Goal: Transaction & Acquisition: Purchase product/service

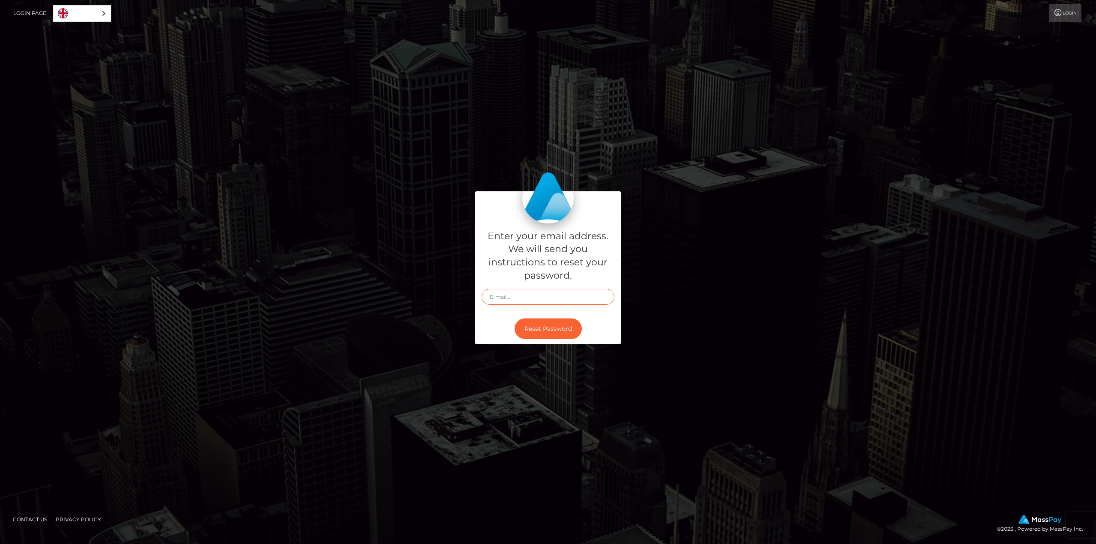
click at [563, 292] on input "text" at bounding box center [548, 297] width 133 height 16
paste input "igenius@mycashflows.de"
type input "igenius@mycashflows.de"
click at [568, 325] on button "Reset Password" at bounding box center [548, 329] width 67 height 21
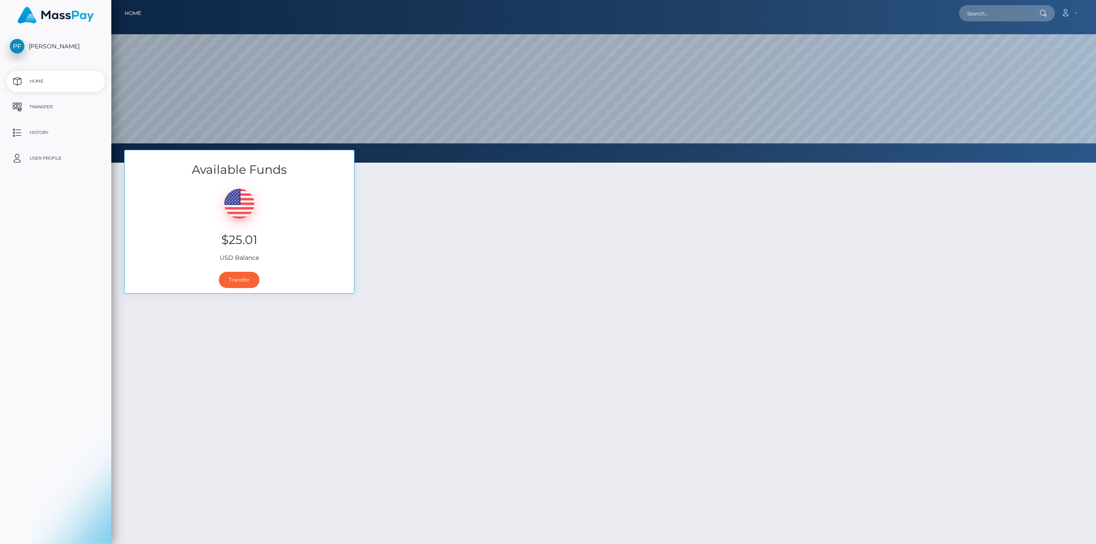
select select
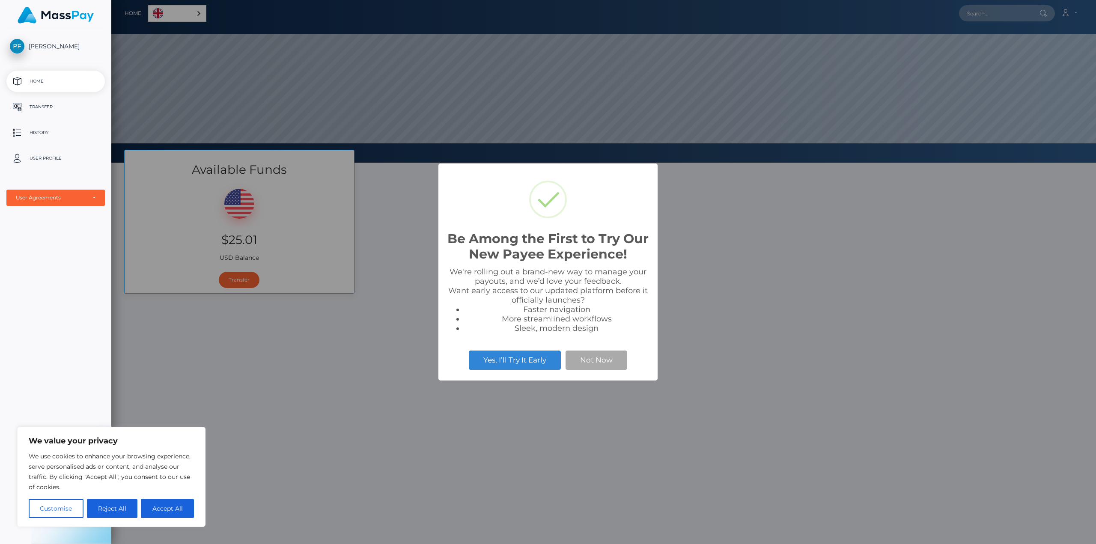
scroll to position [163, 985]
click at [581, 361] on button "Not Now" at bounding box center [597, 360] width 62 height 19
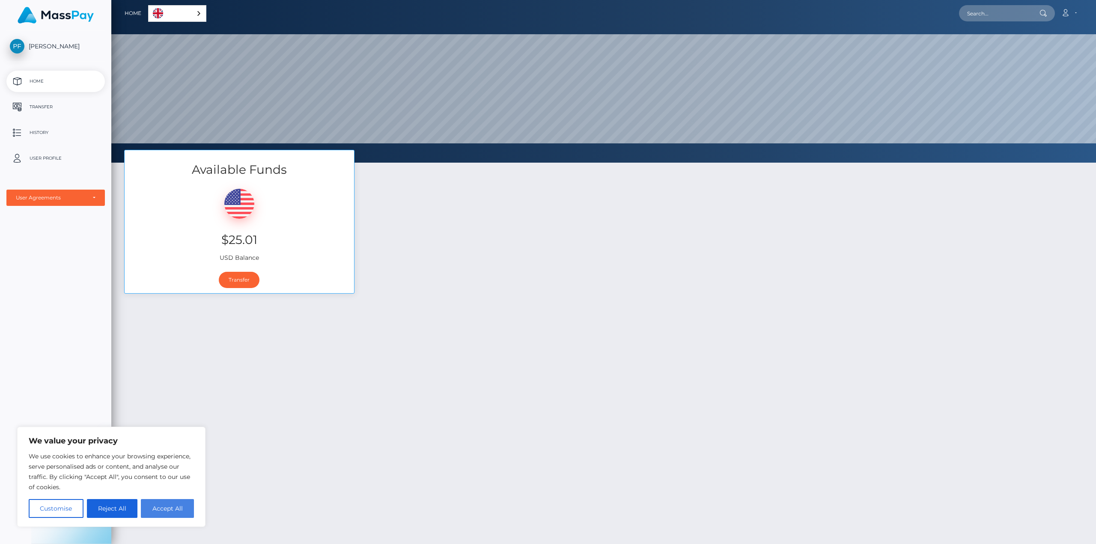
click at [182, 508] on button "Accept All" at bounding box center [167, 508] width 53 height 19
checkbox input "true"
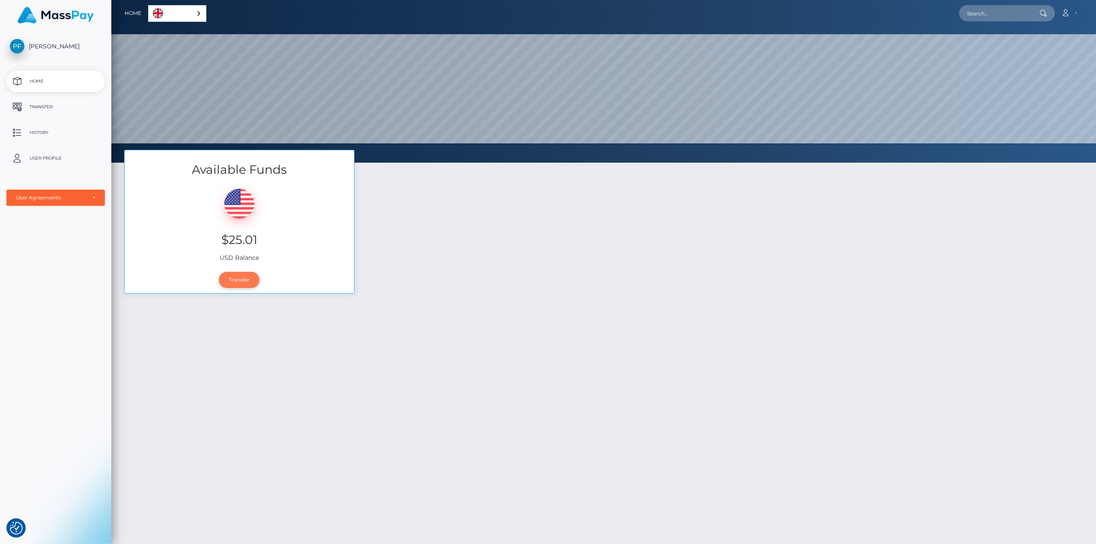
click at [243, 283] on link "Transfer" at bounding box center [239, 280] width 41 height 16
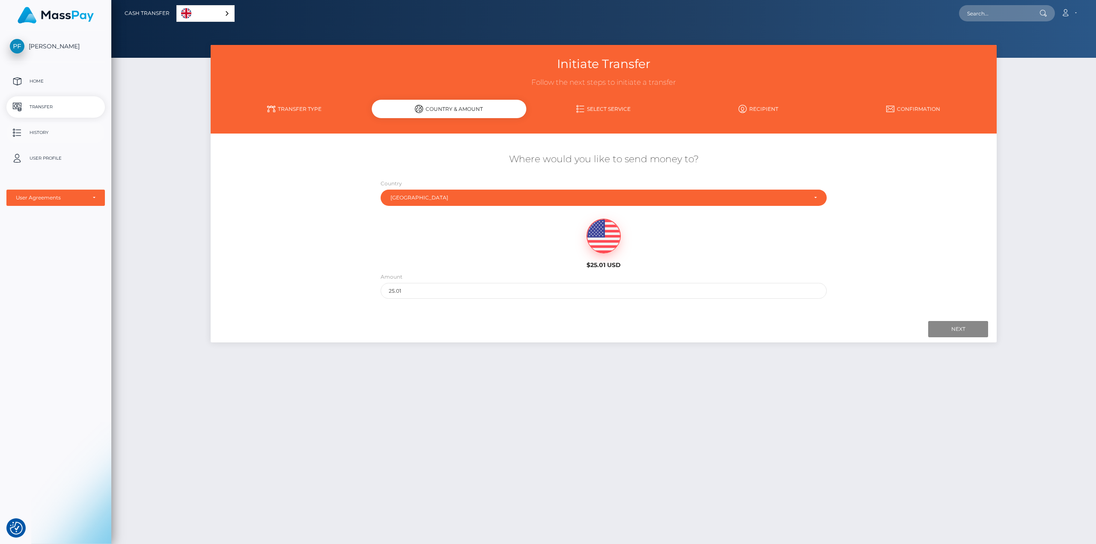
click at [49, 134] on p "History" at bounding box center [56, 132] width 92 height 13
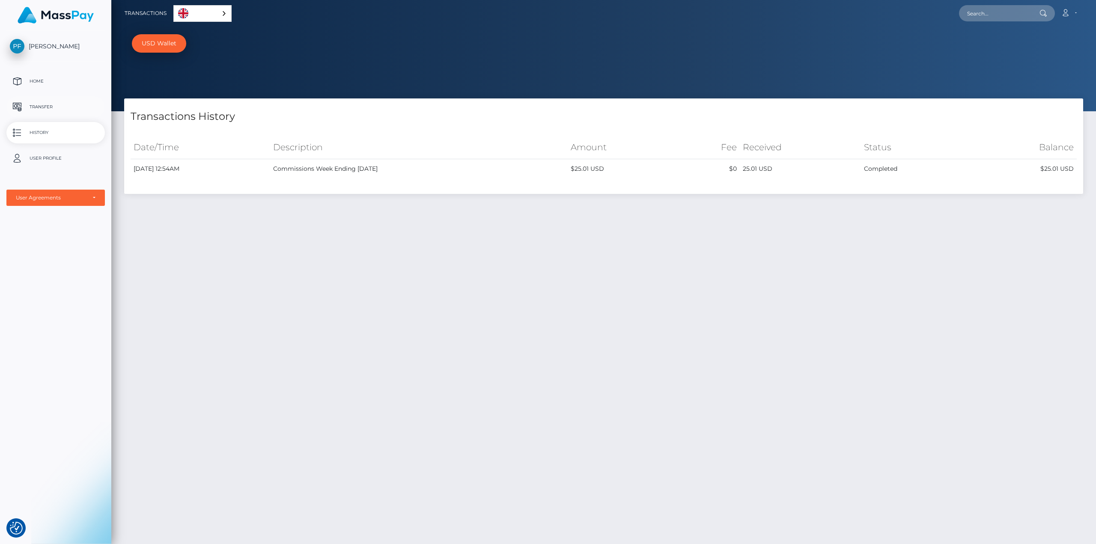
click at [41, 107] on p "Transfer" at bounding box center [56, 107] width 92 height 13
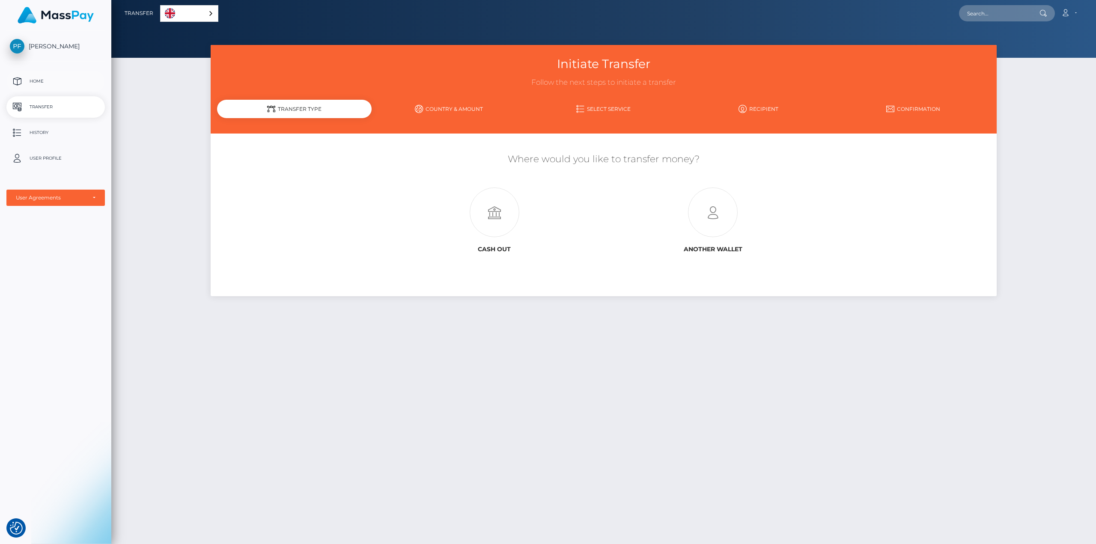
click at [44, 76] on p "Home" at bounding box center [56, 81] width 92 height 13
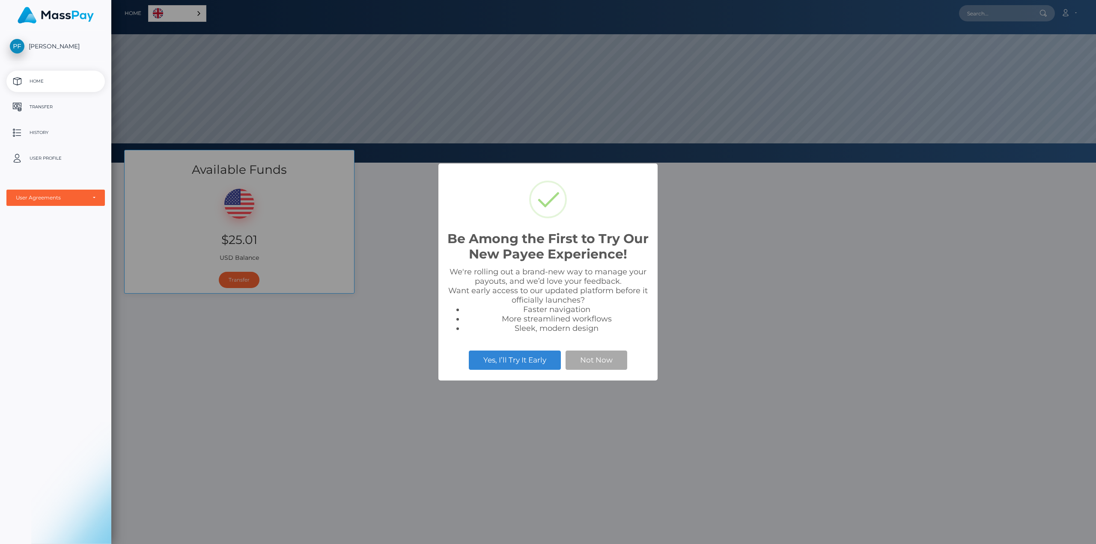
scroll to position [163, 985]
drag, startPoint x: 611, startPoint y: 357, endPoint x: 607, endPoint y: 355, distance: 4.8
click at [611, 356] on button "Not Now" at bounding box center [597, 360] width 62 height 19
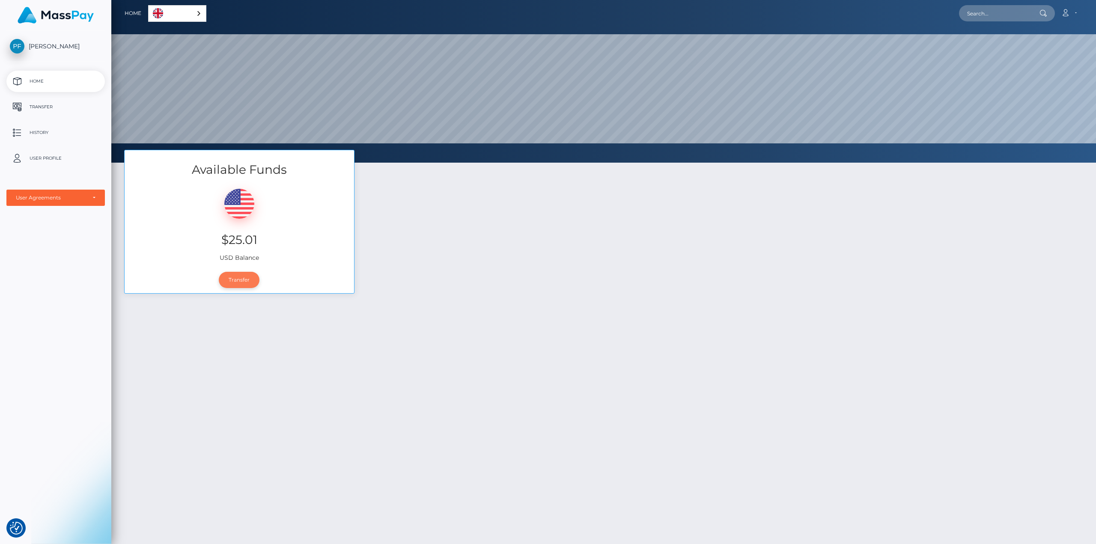
click at [246, 279] on link "Transfer" at bounding box center [239, 280] width 41 height 16
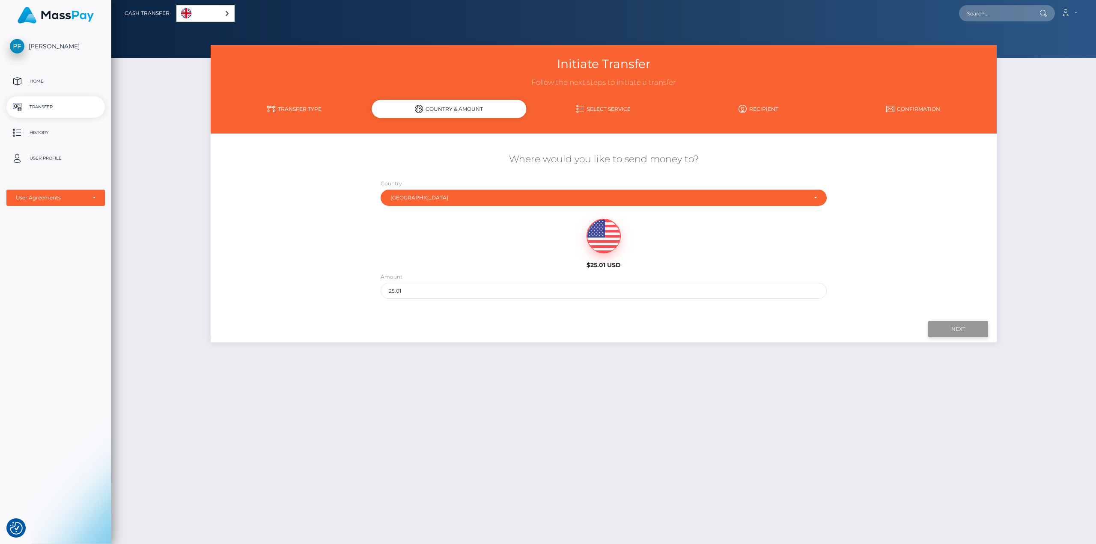
click at [951, 324] on input "Next" at bounding box center [958, 329] width 60 height 16
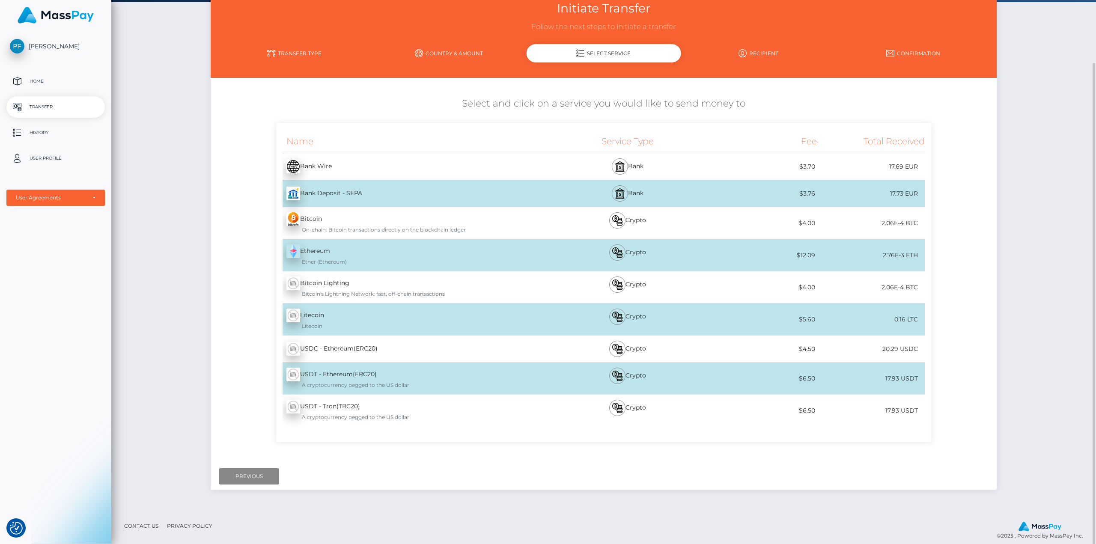
scroll to position [63, 0]
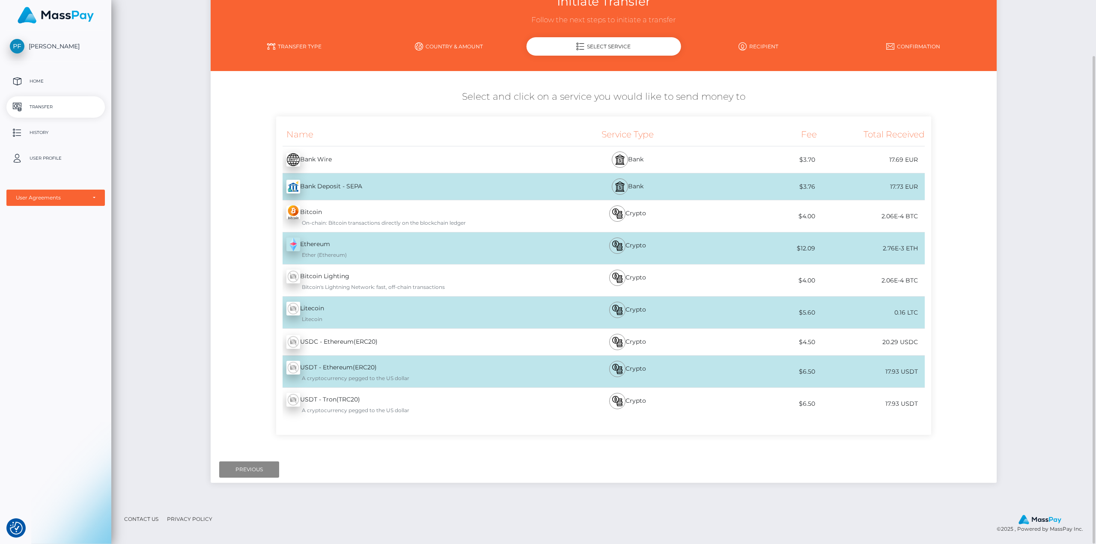
click at [397, 211] on div "Bitcoin - BTC On-chain: Bitcoin transactions directly on the blockchain ledger" at bounding box center [411, 216] width 270 height 32
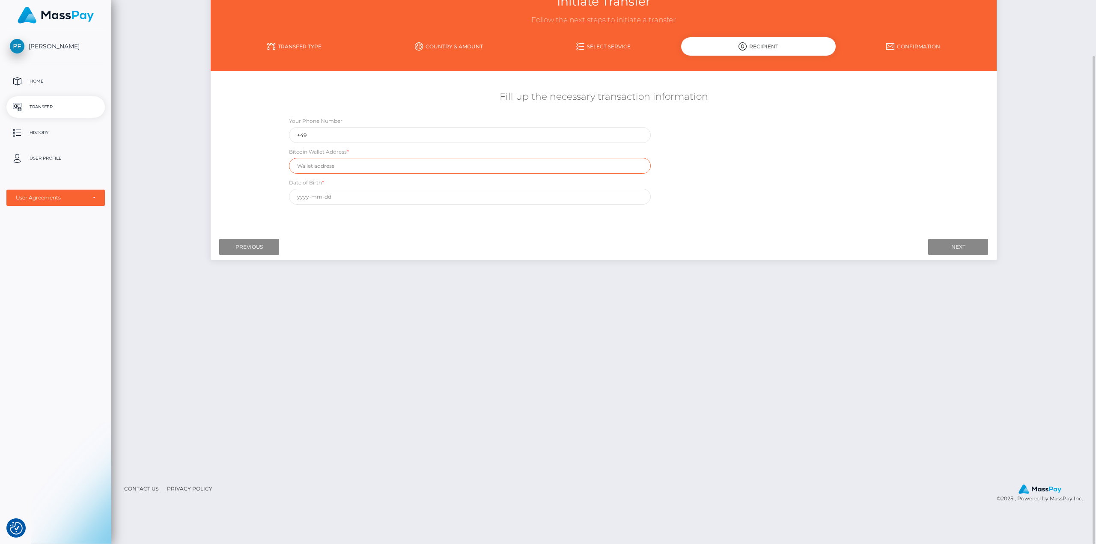
click at [393, 161] on input "text" at bounding box center [470, 166] width 362 height 16
click at [327, 198] on input "text" at bounding box center [470, 197] width 362 height 16
type input "1976-10-17"
drag, startPoint x: 933, startPoint y: 153, endPoint x: 744, endPoint y: 160, distance: 189.4
click at [933, 153] on div "Fill up the necessary transaction information Your Phone Number +49 Bitcoin Wal…" at bounding box center [604, 147] width 787 height 123
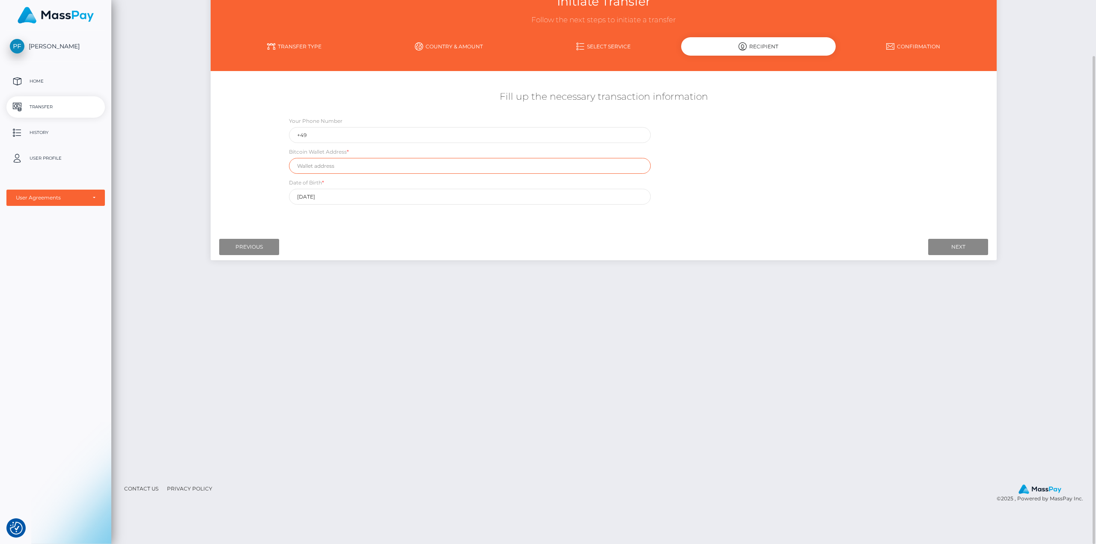
click at [378, 168] on input "text" at bounding box center [470, 166] width 362 height 16
paste input "bc1q783n5rpf7c3efg3fr0uy9kgzvcuyf97wdutwhp"
type input "bc1q783n5rpf7c3efg3fr0uy9kgzvcuyf97wdutwhp"
click at [946, 249] on input "Next" at bounding box center [958, 247] width 60 height 16
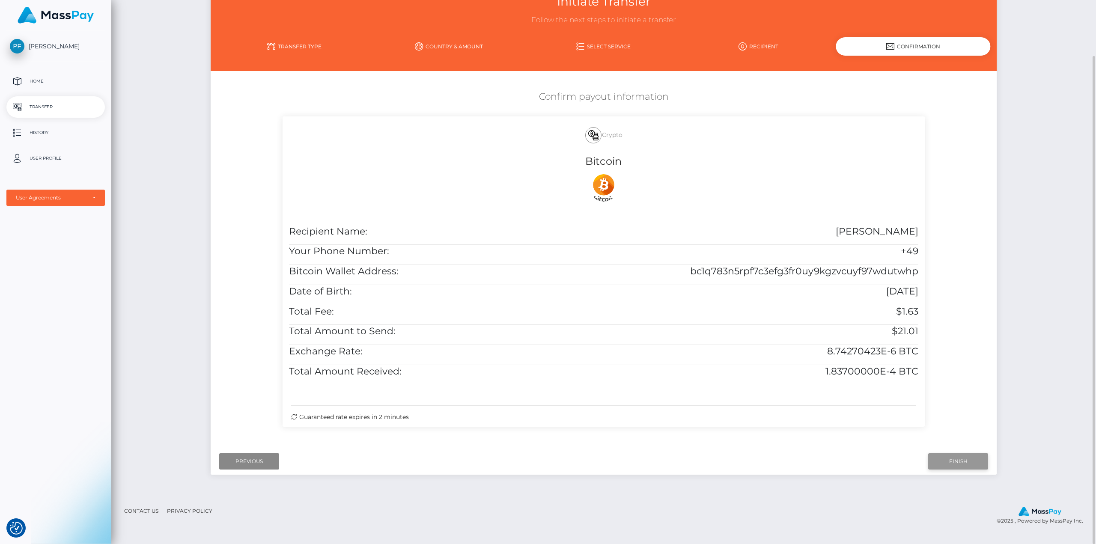
click at [955, 466] on input "Finish" at bounding box center [958, 461] width 60 height 16
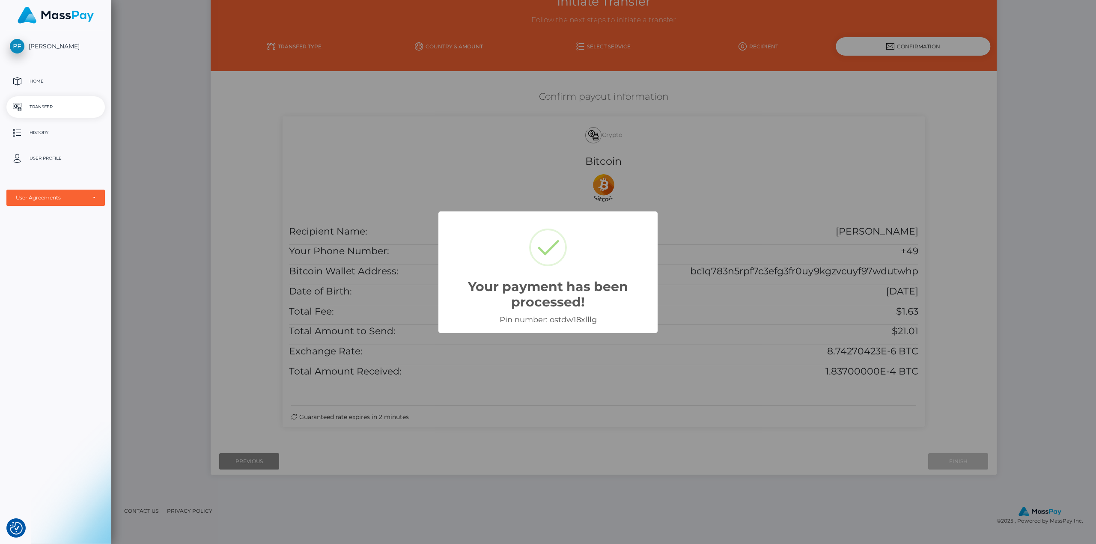
click at [578, 317] on div "Pin number: ostdw18xlllg" at bounding box center [548, 319] width 202 height 9
click at [579, 317] on div "Pin number: ostdw18xlllg" at bounding box center [548, 319] width 202 height 9
click at [574, 318] on div "Pin number: ostdw18xlllg" at bounding box center [548, 319] width 202 height 9
copy div "ostdw18xlllg"
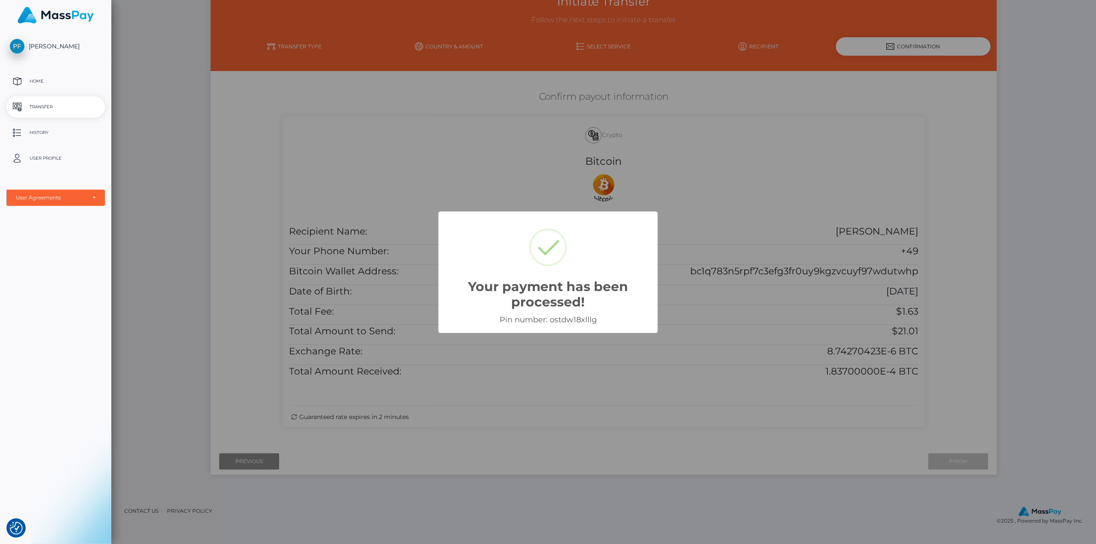
click at [675, 198] on div "Your payment has been processed! × Pin number: ostdw18xlllg OK Cancel" at bounding box center [548, 272] width 1096 height 544
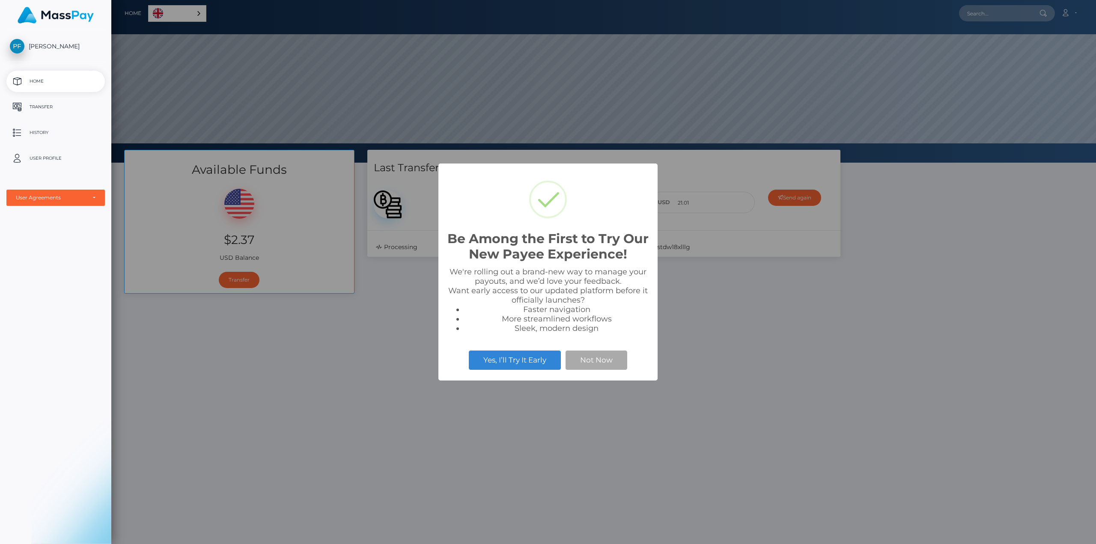
scroll to position [163, 985]
click at [606, 362] on button "Not Now" at bounding box center [597, 360] width 62 height 19
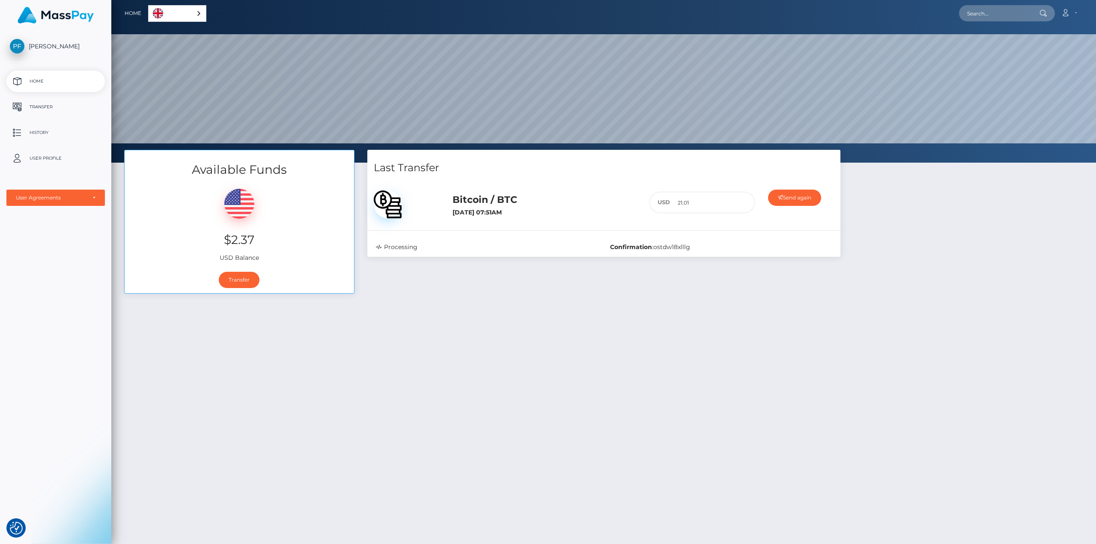
drag, startPoint x: 899, startPoint y: 254, endPoint x: 902, endPoint y: 249, distance: 5.7
click at [900, 253] on div "Available Funds $2.37 USD Balance Transfer Last Transfer Bitcoin / BTC 21.01 Co…" at bounding box center [604, 226] width 972 height 152
click at [248, 278] on link "Transfer" at bounding box center [239, 280] width 41 height 16
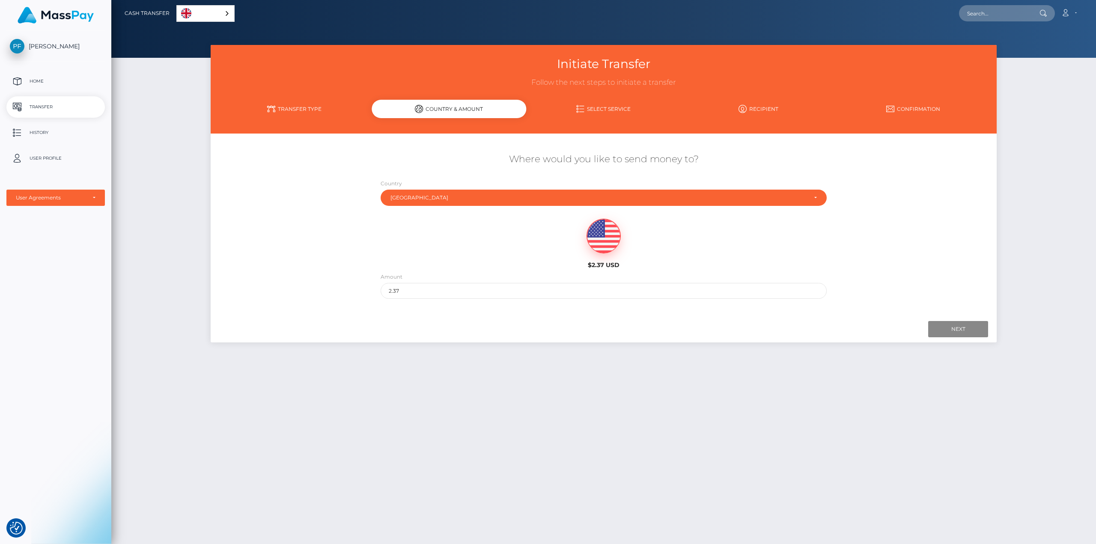
click at [300, 111] on link "Transfer Type" at bounding box center [294, 108] width 155 height 15
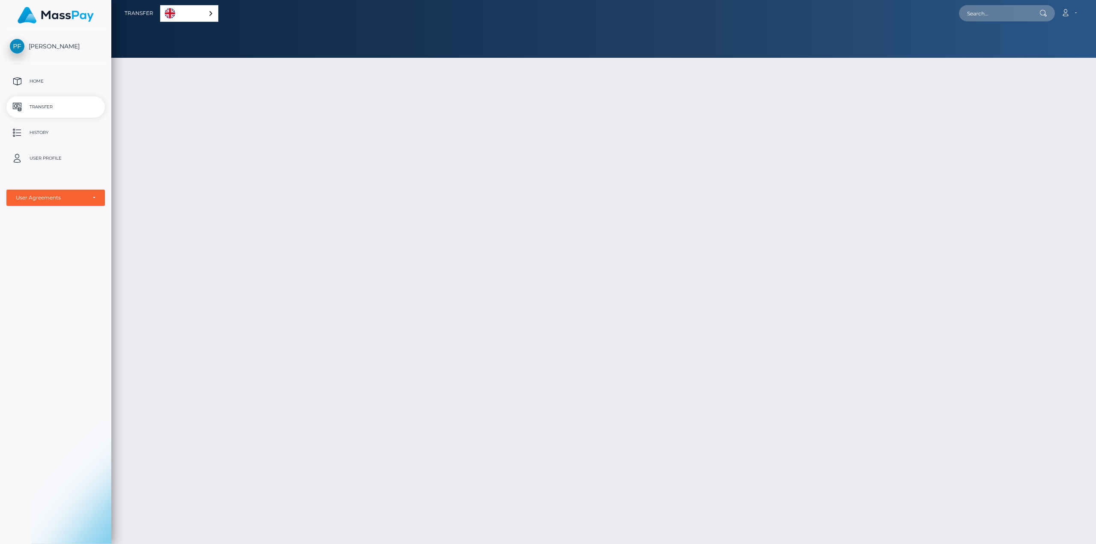
click at [33, 130] on p "History" at bounding box center [56, 132] width 92 height 13
